Goal: Transaction & Acquisition: Obtain resource

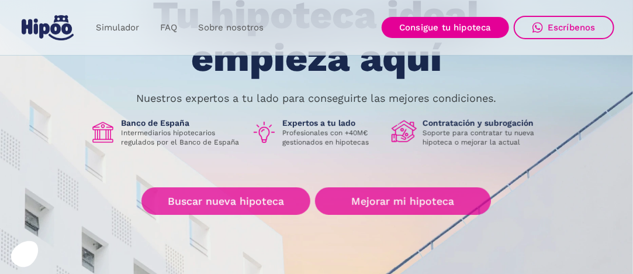
scroll to position [175, 0]
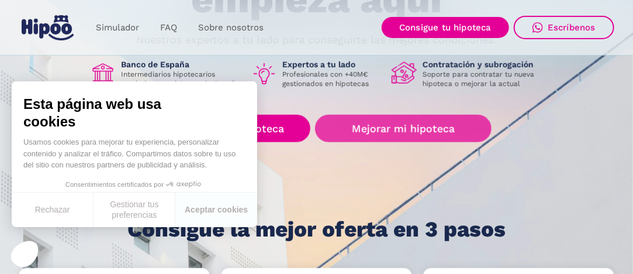
click at [388, 126] on link "Mejorar mi hipoteca" at bounding box center [403, 128] width 176 height 27
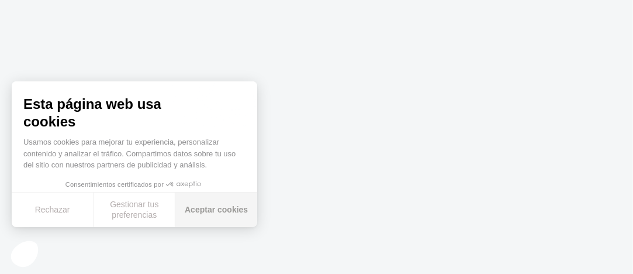
click at [209, 208] on button "Aceptar cookies" at bounding box center [216, 209] width 82 height 34
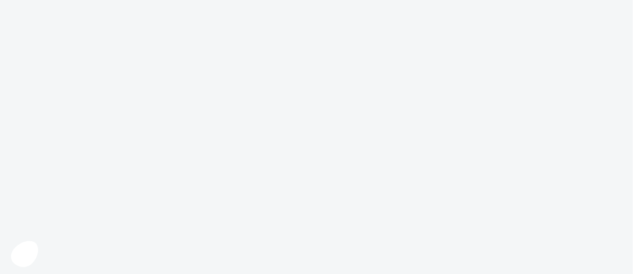
scroll to position [22, 0]
